Goal: Book appointment/travel/reservation

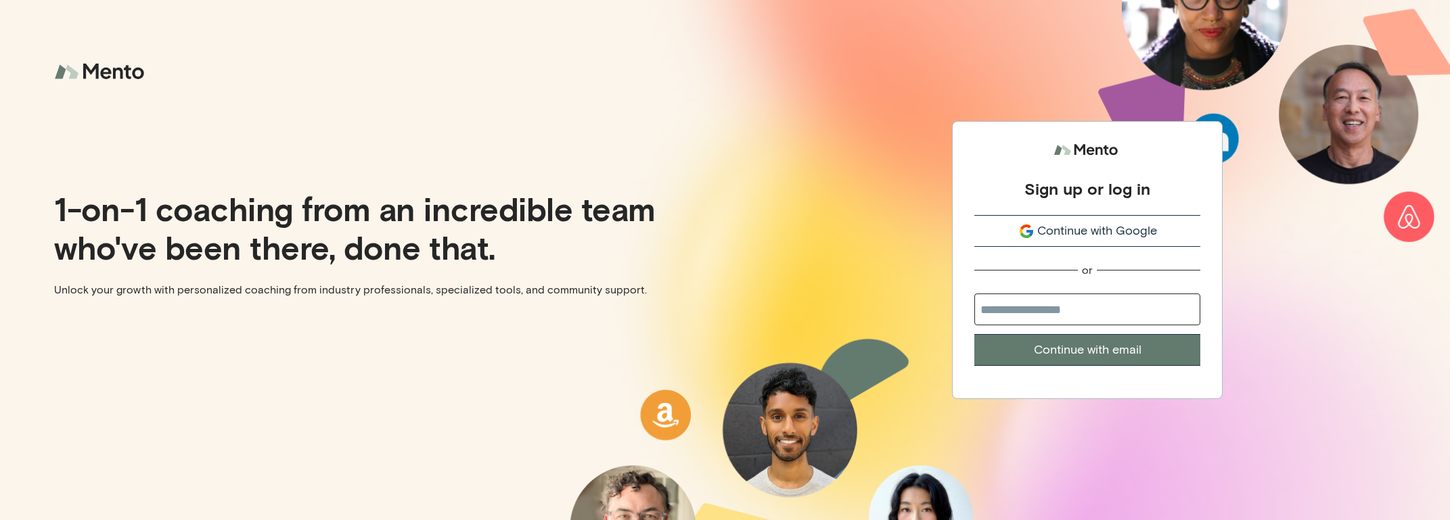
click at [1015, 229] on div "Continue with Google" at bounding box center [1087, 231] width 226 height 18
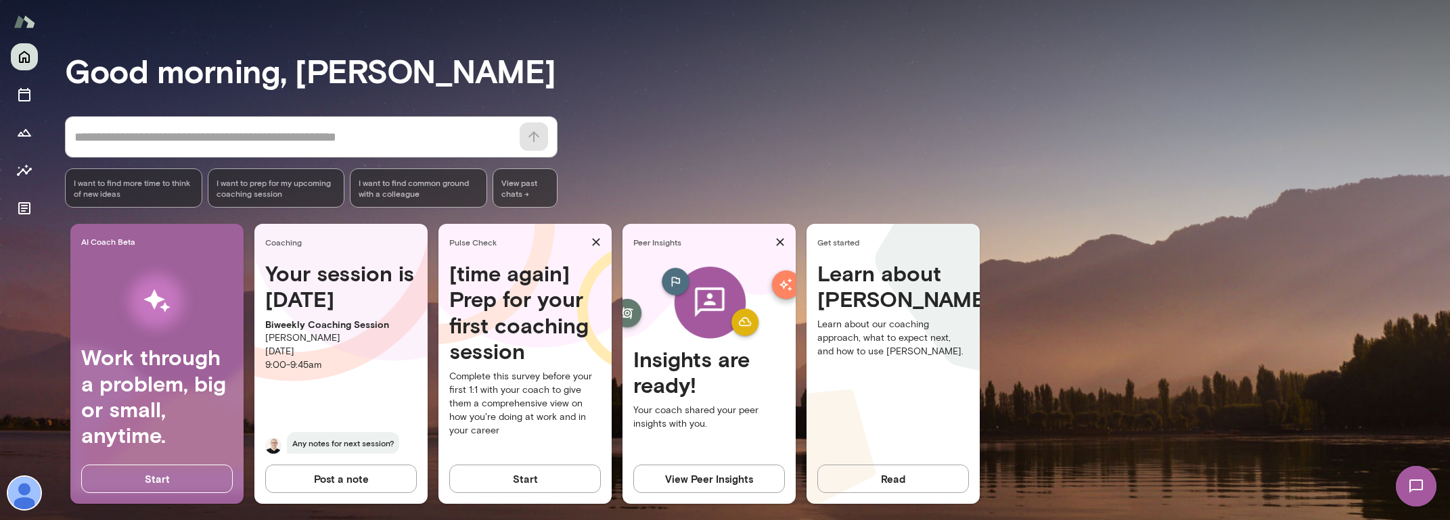
scroll to position [89, 0]
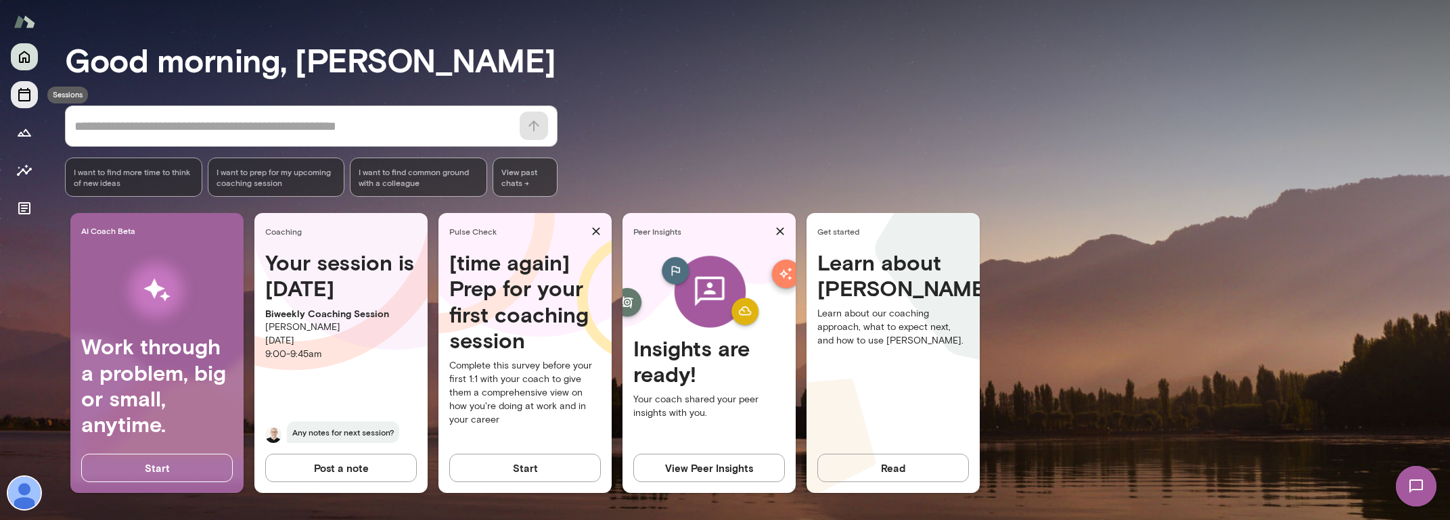
click at [28, 88] on icon "Sessions" at bounding box center [24, 95] width 12 height 14
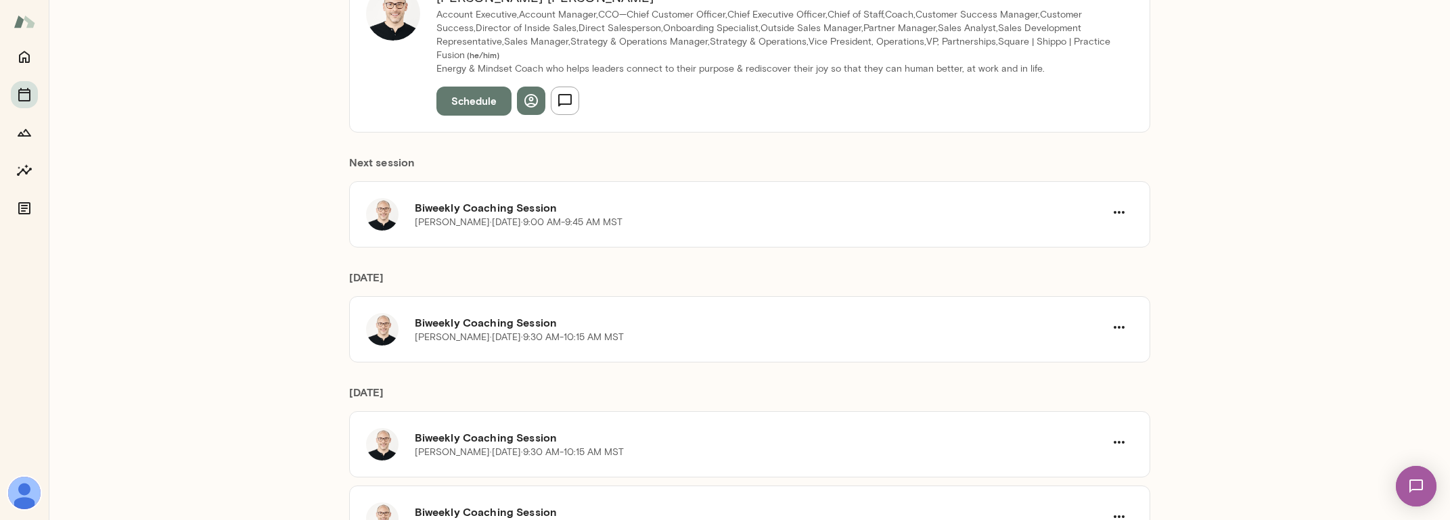
scroll to position [214, 0]
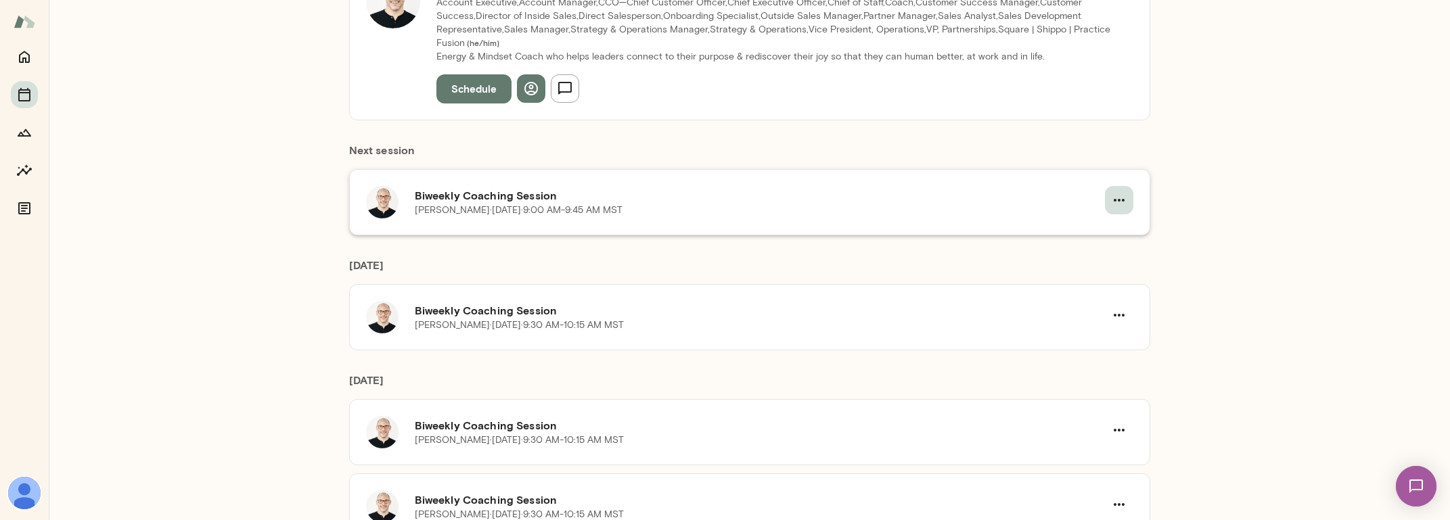
click at [1115, 198] on icon "button" at bounding box center [1119, 200] width 16 height 16
click at [1089, 225] on span "Reschedule" at bounding box center [1094, 232] width 58 height 16
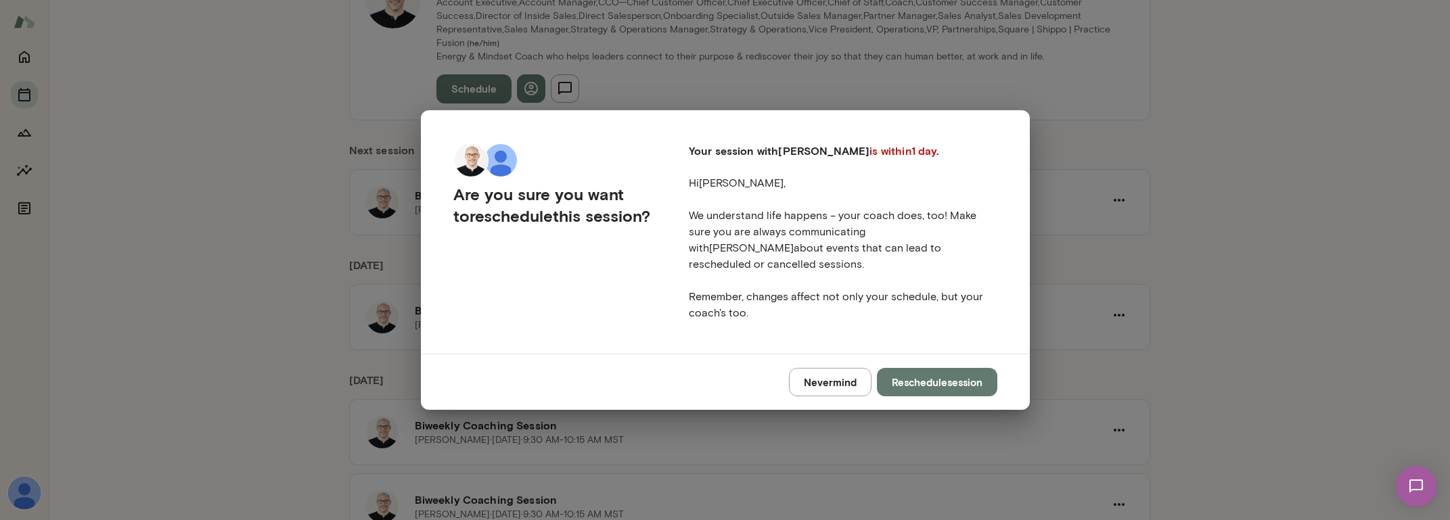
click at [907, 368] on button "Reschedule session" at bounding box center [937, 382] width 120 height 28
